Goal: Task Accomplishment & Management: Complete application form

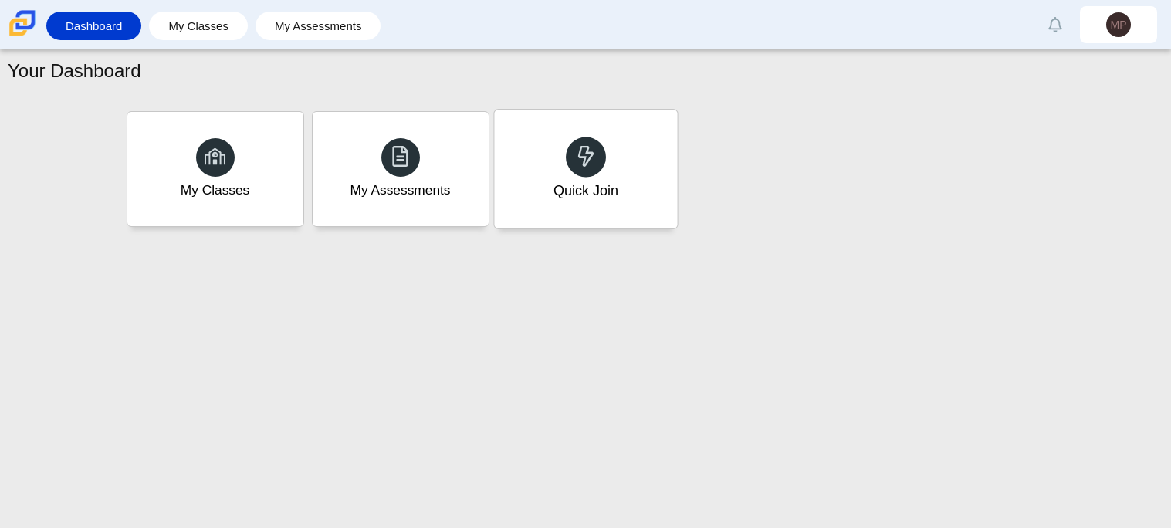
click at [570, 175] on div "Quick Join" at bounding box center [585, 169] width 183 height 119
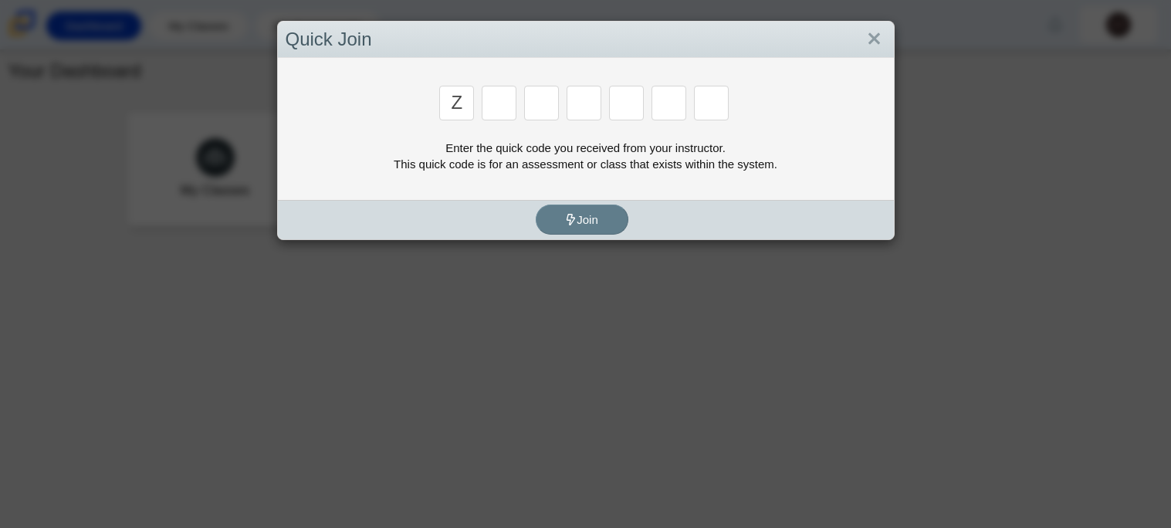
type input "z"
type input "d"
type input "5"
type input "4"
type input "v"
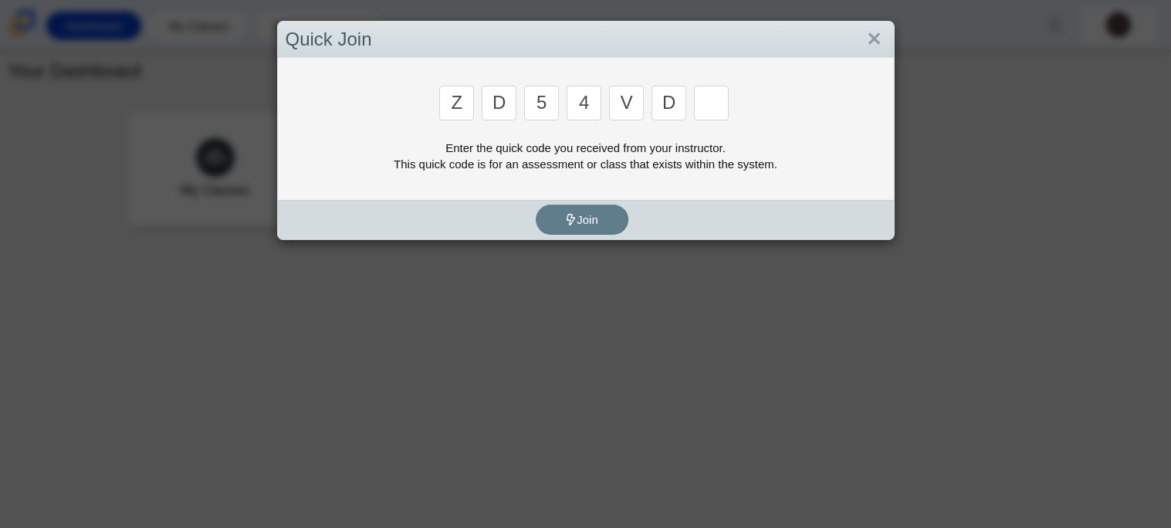
type input "d"
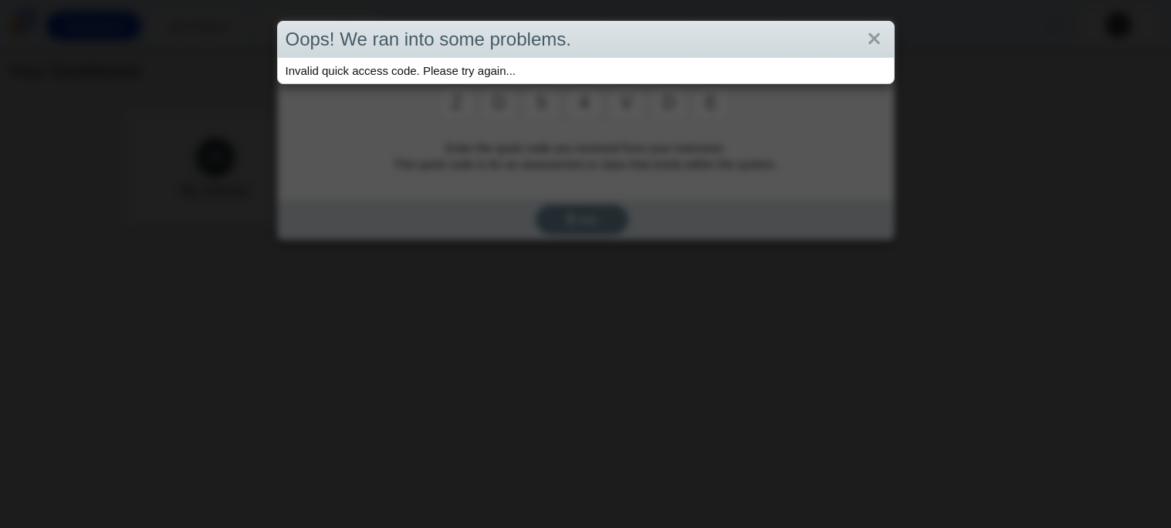
type input "e"
click at [886, 38] on link "Close" at bounding box center [875, 39] width 24 height 26
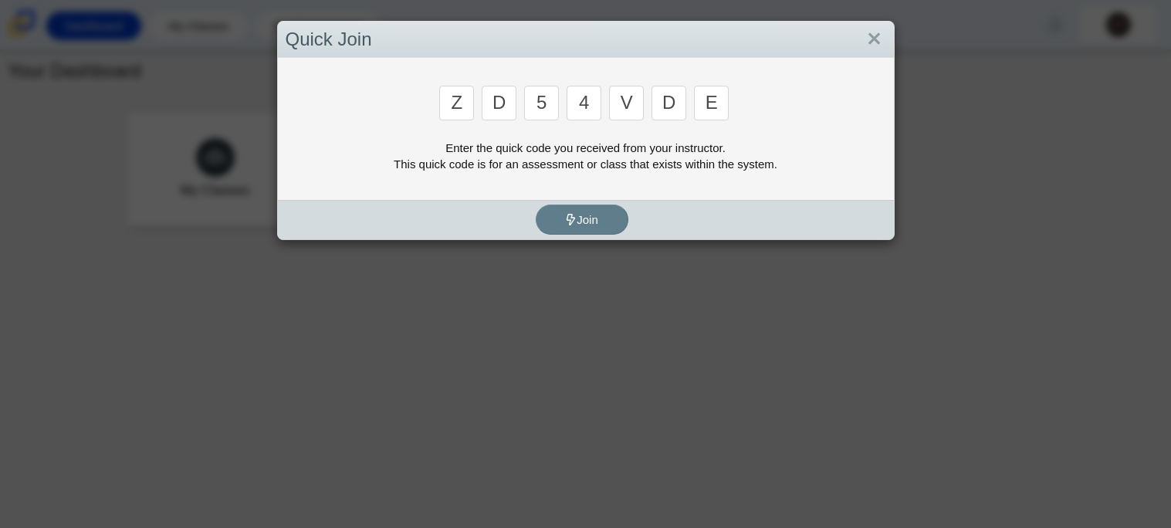
click at [466, 100] on input "z" at bounding box center [456, 103] width 35 height 35
type input "x"
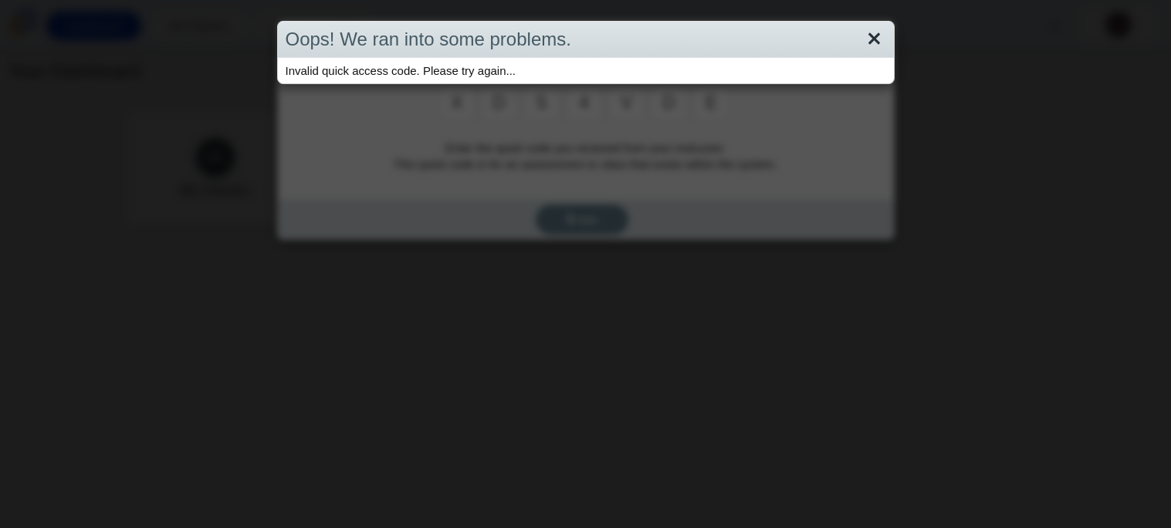
click at [872, 46] on link "Close" at bounding box center [875, 39] width 24 height 26
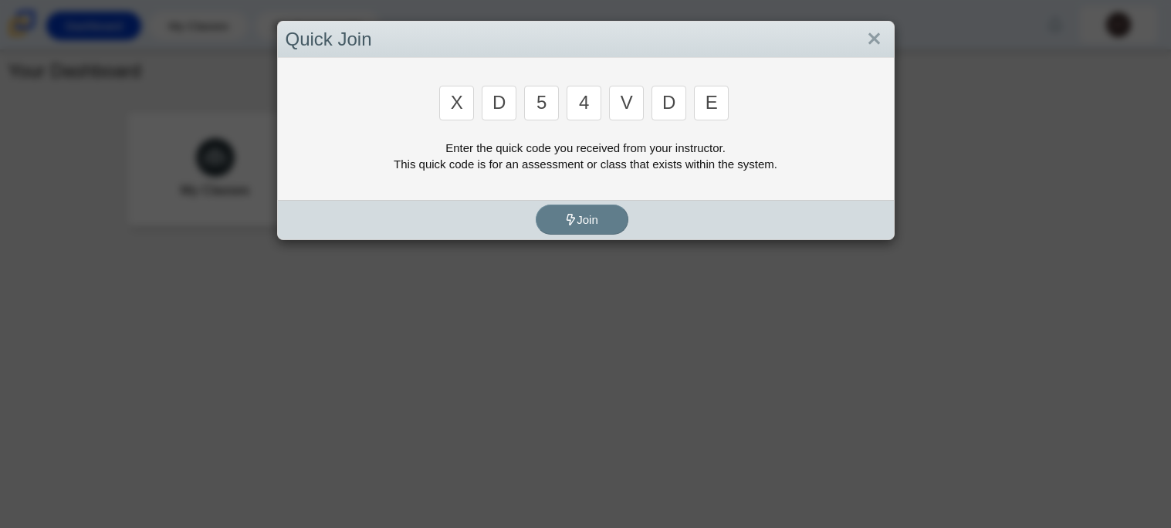
click at [872, 46] on link "Close" at bounding box center [875, 39] width 24 height 26
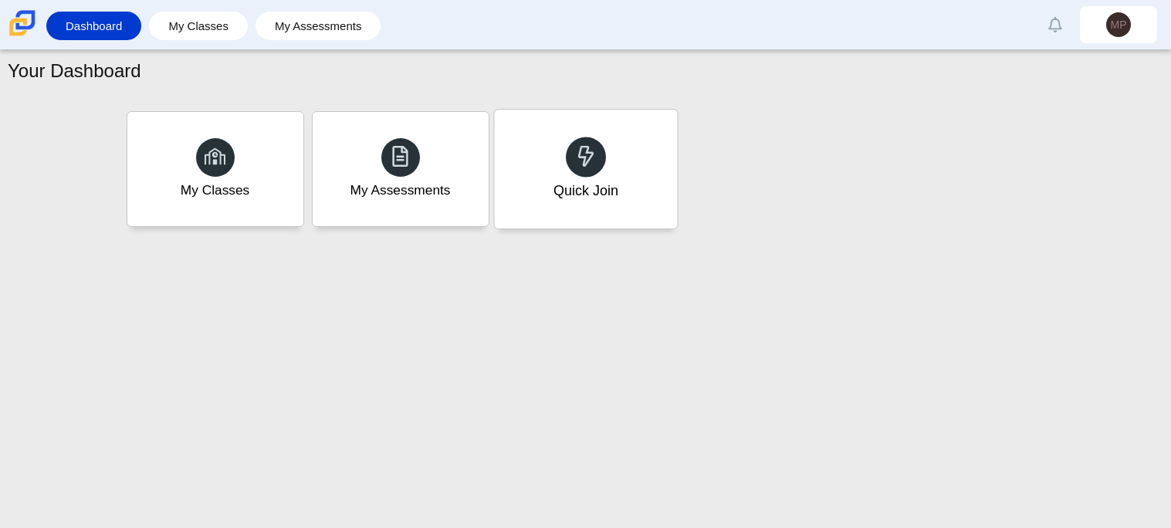
click at [585, 145] on use at bounding box center [586, 156] width 16 height 22
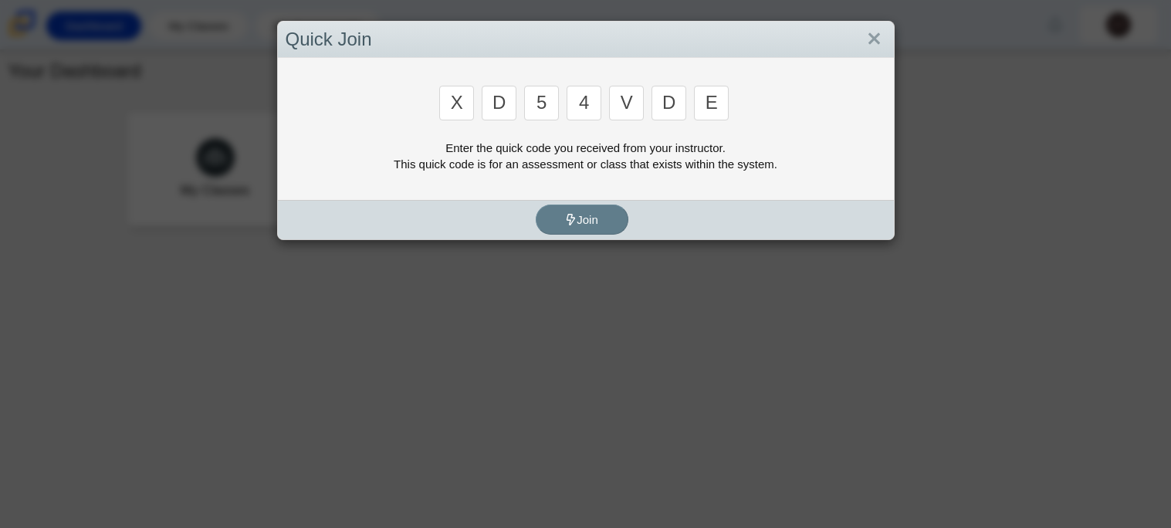
click at [728, 93] on input "e" at bounding box center [711, 103] width 35 height 35
type input "x"
type input "d"
type input "5"
type input "4"
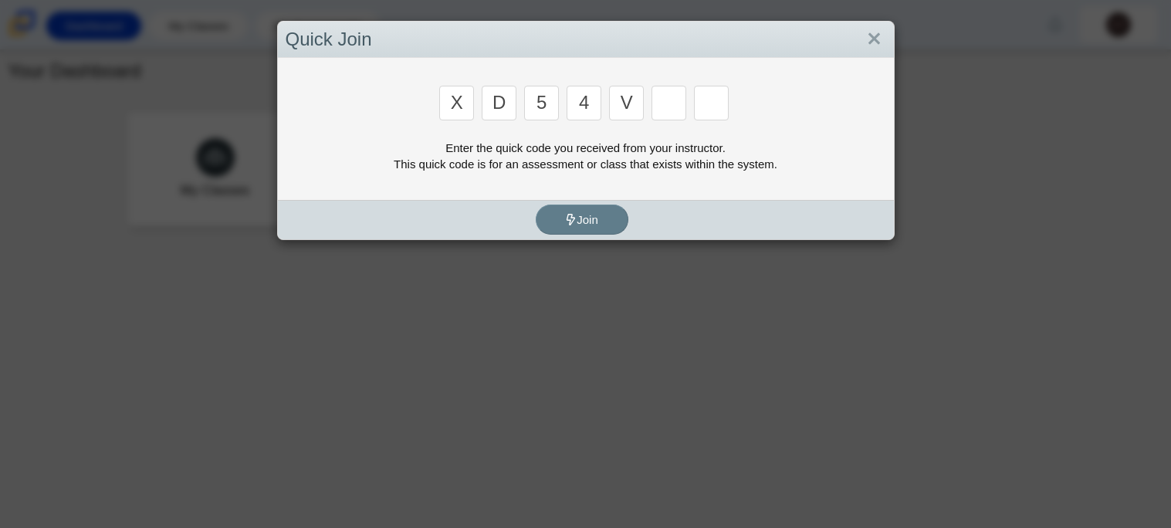
type input "v"
type input "u"
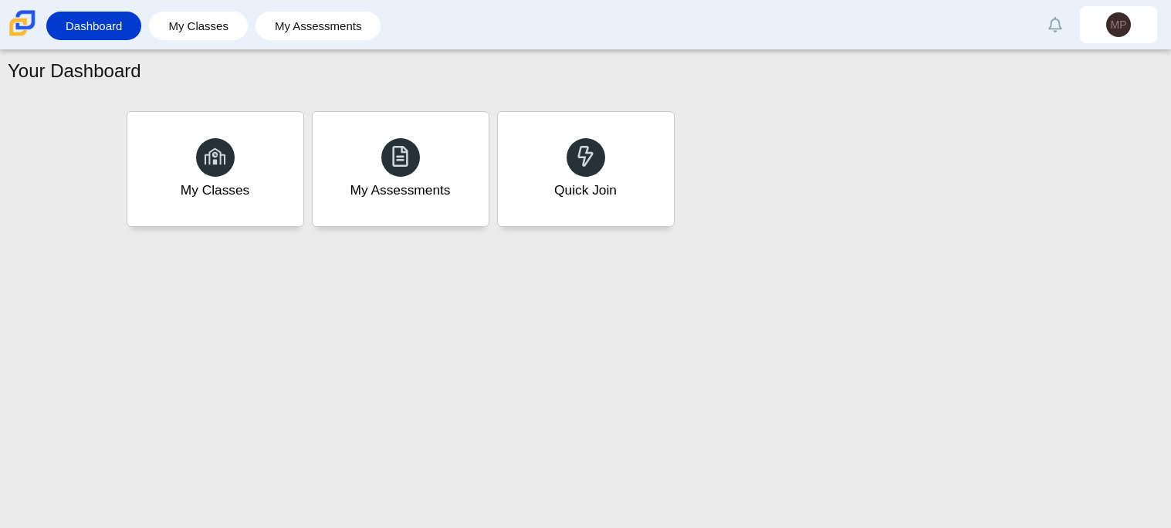
type input "t"
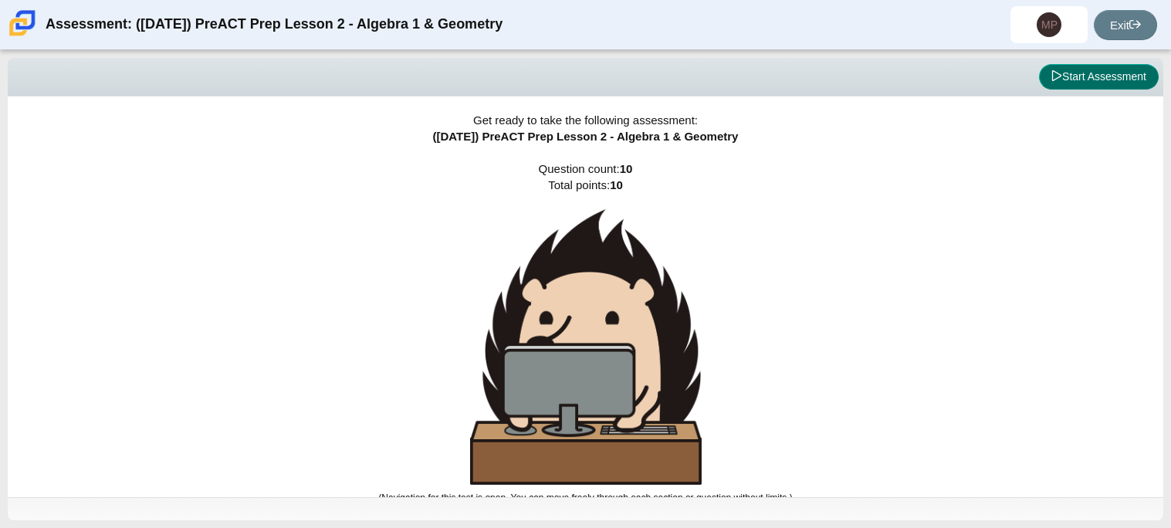
click at [1122, 84] on button "Start Assessment" at bounding box center [1099, 77] width 120 height 26
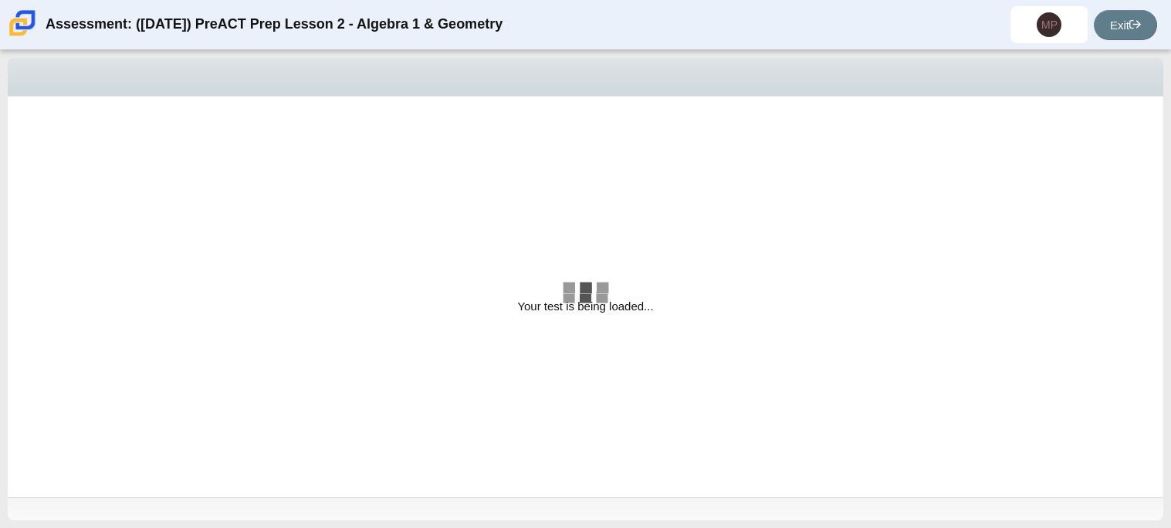
select select "bbf5d072-3e0b-44c4-9a12-6e7c9033f65b"
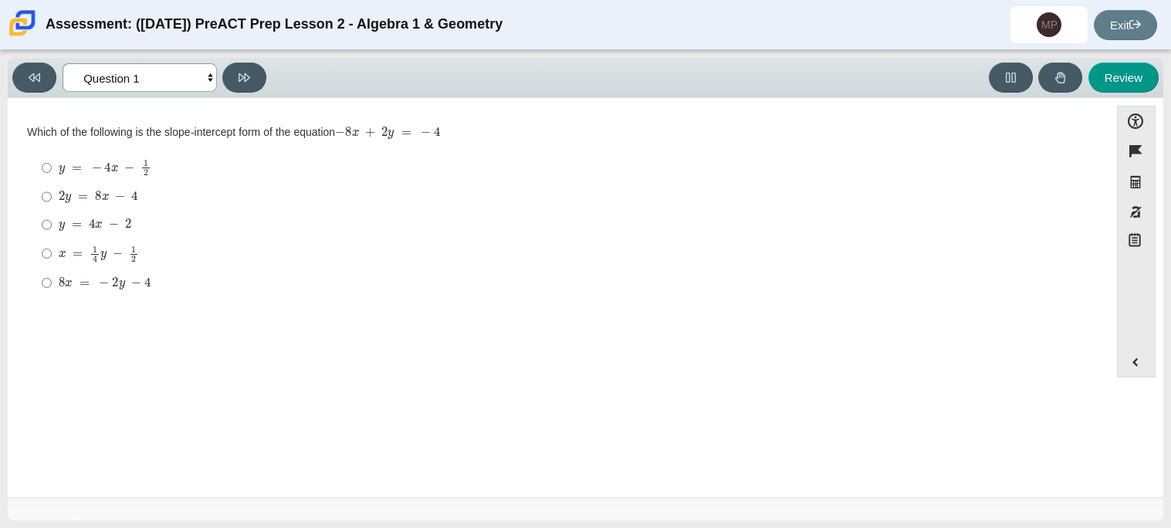
click at [209, 81] on select "Questions Question 1 Question 2 Question 3 Question 4 Question 5 Question 6 Que…" at bounding box center [140, 77] width 154 height 29
click at [306, 371] on div "Question Which of the following is the slope-intercept form of the equation − 8…" at bounding box center [558, 300] width 1086 height 381
click at [59, 202] on mjx-math "Assessment items" at bounding box center [99, 197] width 80 height 13
click at [52, 202] on input "2 y = 8 x − 4 2 y = 8 x − 4" at bounding box center [47, 197] width 10 height 28
radio input "true"
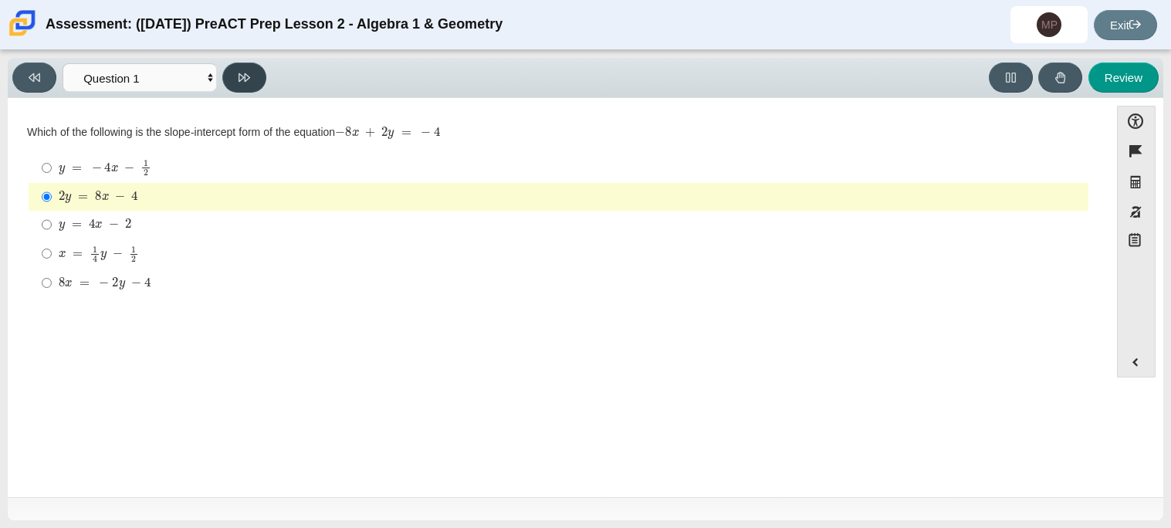
click at [247, 85] on button at bounding box center [244, 78] width 44 height 30
select select "ed62e223-81bd-4cbf-ab48-ab975844bd1f"
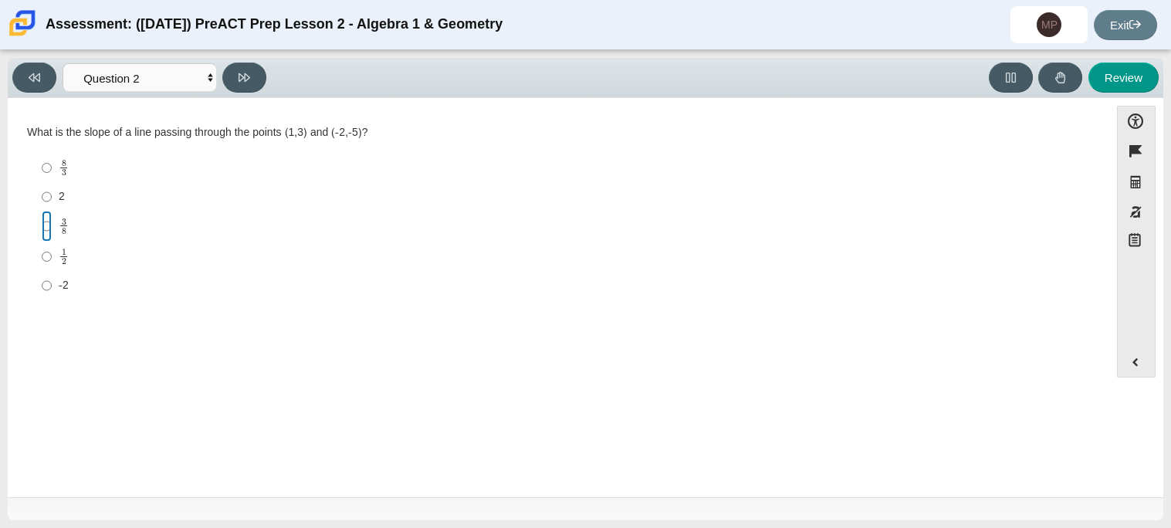
click at [47, 227] on input "3 8 3 eighths" at bounding box center [47, 226] width 10 height 30
radio input "true"
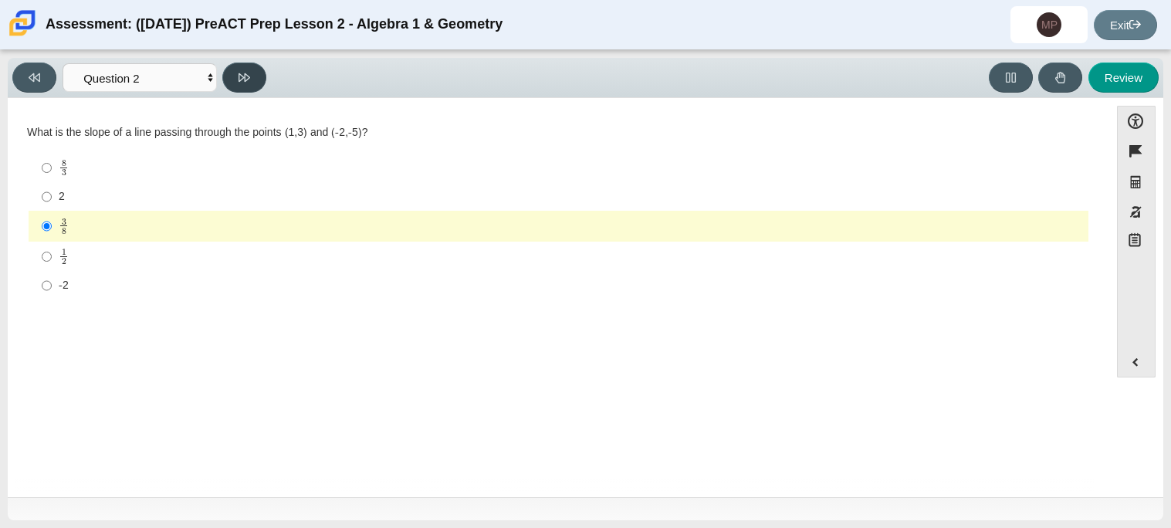
click at [237, 73] on button at bounding box center [244, 78] width 44 height 30
select select "97f4f5fa-a52e-4fed-af51-565bfcdf47cb"
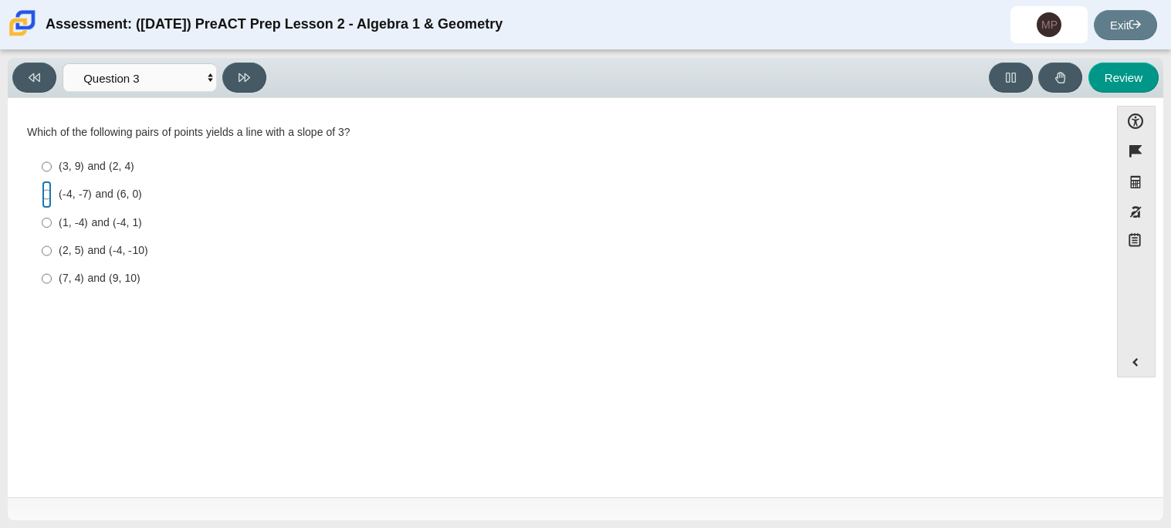
click at [44, 200] on input "(-4, -7) and (6, 0) (-4, -7) and (6, 0)" at bounding box center [47, 195] width 10 height 28
radio input "true"
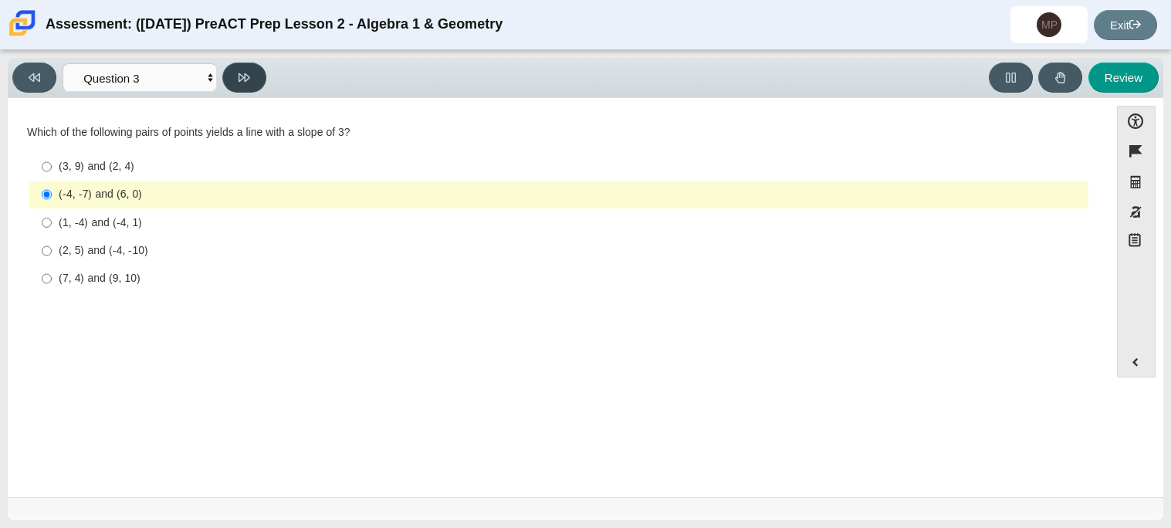
click at [239, 80] on icon at bounding box center [245, 77] width 12 height 8
select select "89427bb7-e313-4f00-988f-8b8255897029"
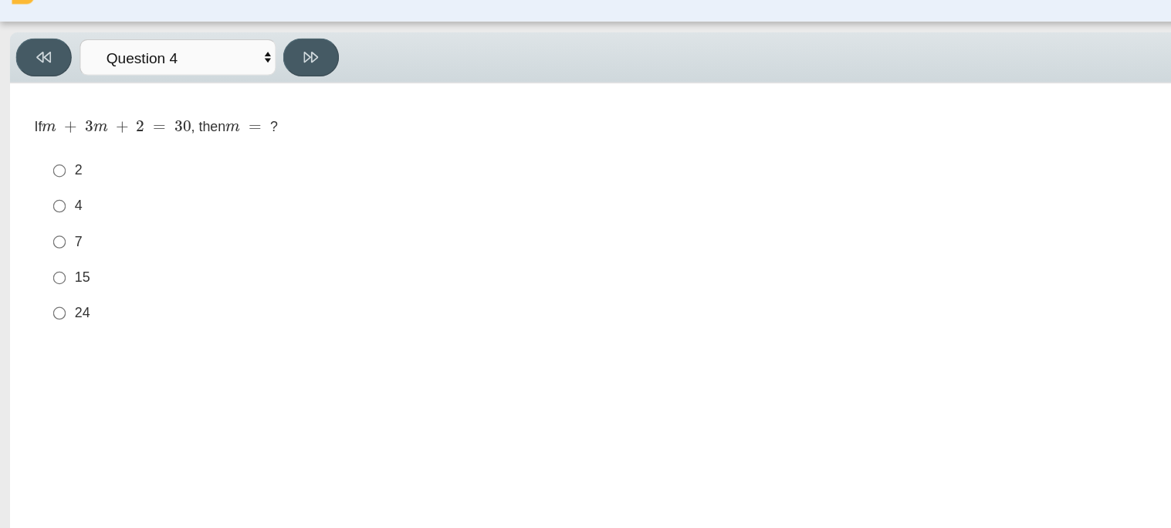
click at [55, 227] on label "7 7" at bounding box center [560, 222] width 1058 height 28
click at [52, 227] on input "7 7" at bounding box center [47, 222] width 10 height 28
radio input "true"
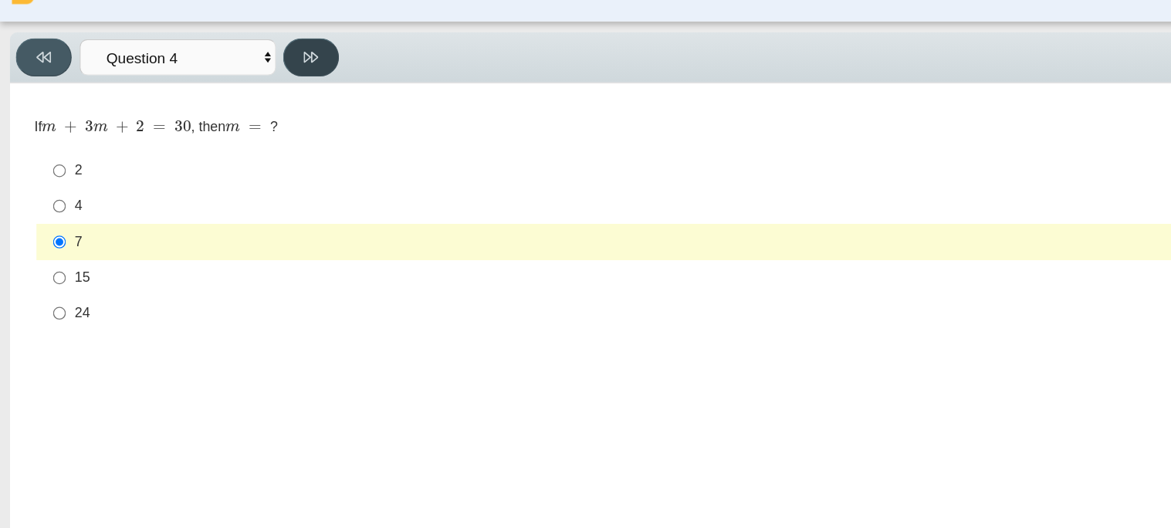
click at [236, 75] on button at bounding box center [244, 78] width 44 height 30
select select "489dcffd-4e6a-49cf-a9d6-ad1d4a911a4e"
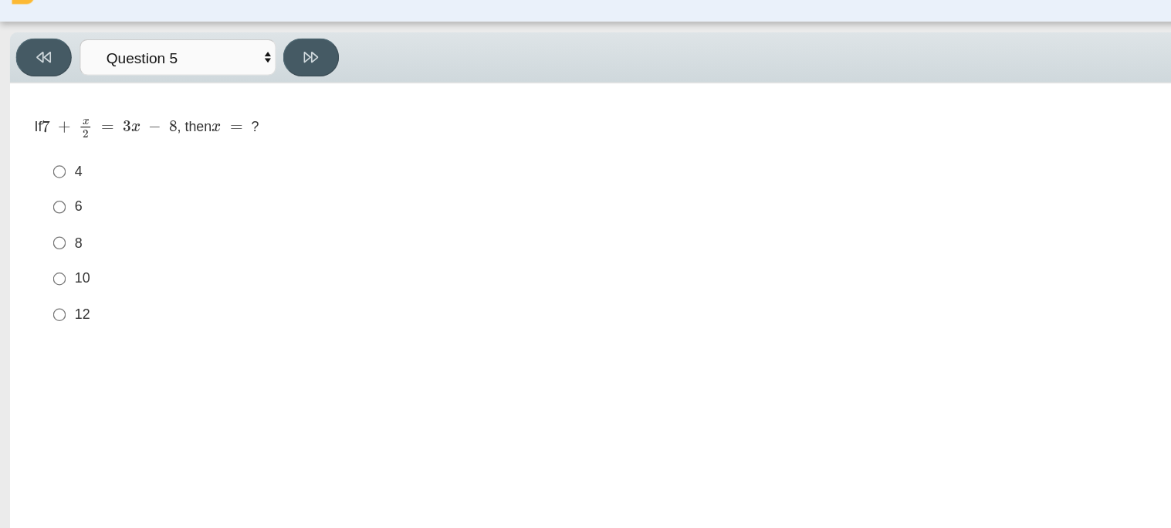
click at [39, 199] on label "6 6" at bounding box center [560, 195] width 1058 height 28
click at [42, 199] on input "6 6" at bounding box center [47, 195] width 10 height 28
radio input "true"
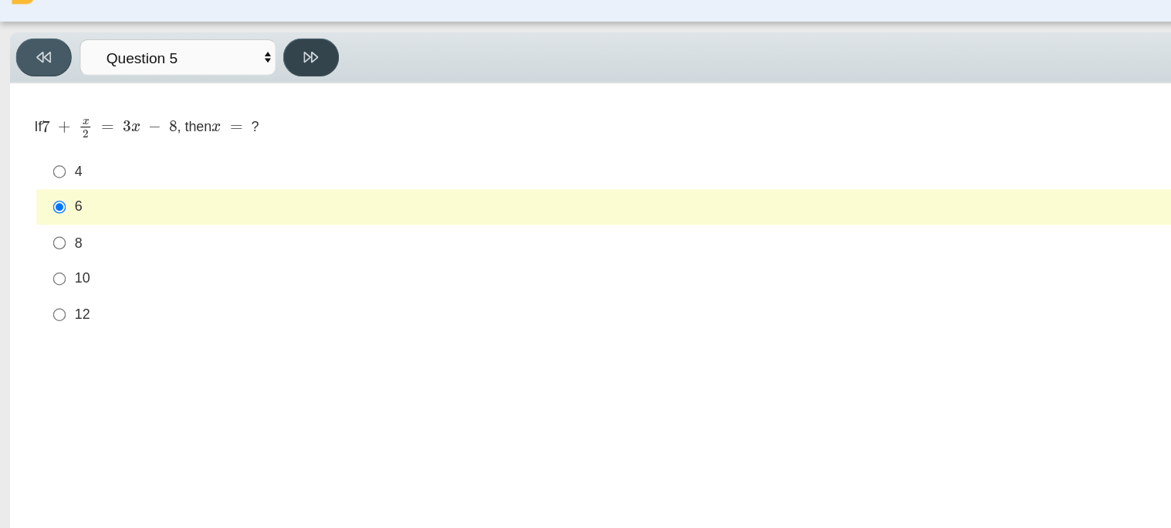
click at [236, 73] on button at bounding box center [244, 78] width 44 height 30
select select "210571de-36a6-4d8e-a361-ceff8ef801dc"
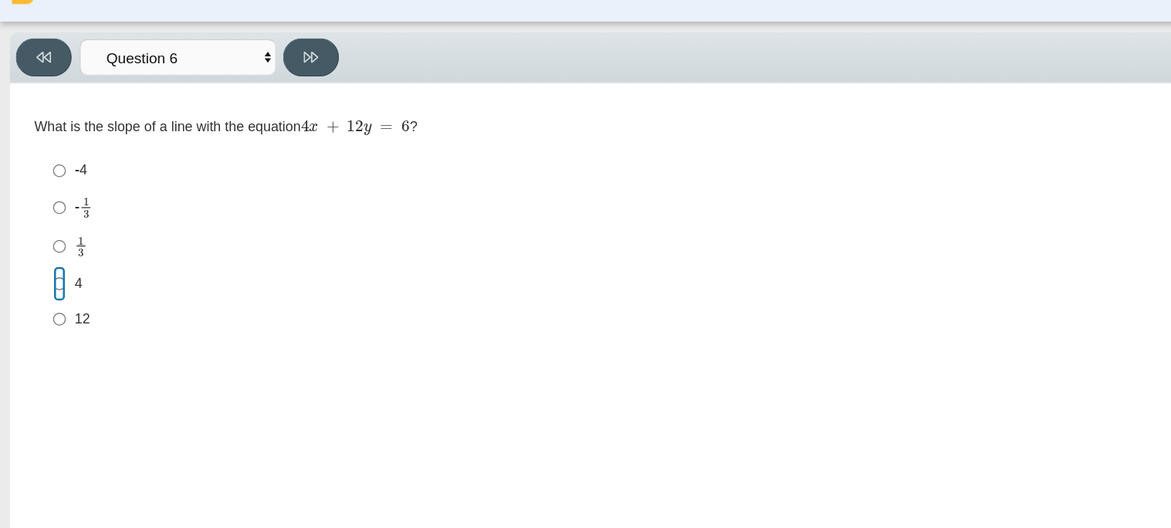
click at [42, 254] on input "4 4" at bounding box center [47, 256] width 10 height 28
radio input "true"
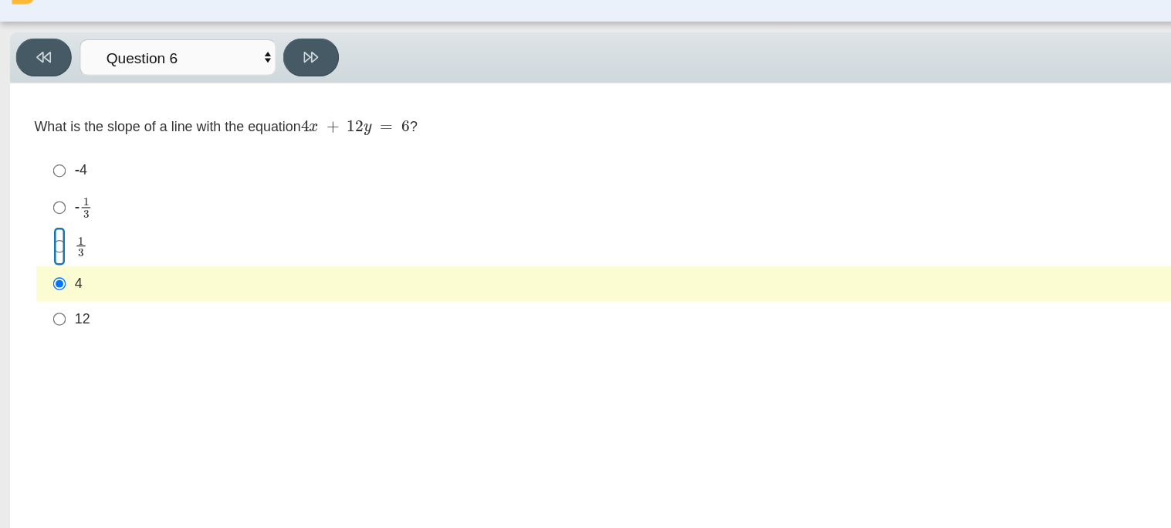
click at [42, 229] on input "1 3 1 third" at bounding box center [47, 226] width 10 height 30
radio input "true"
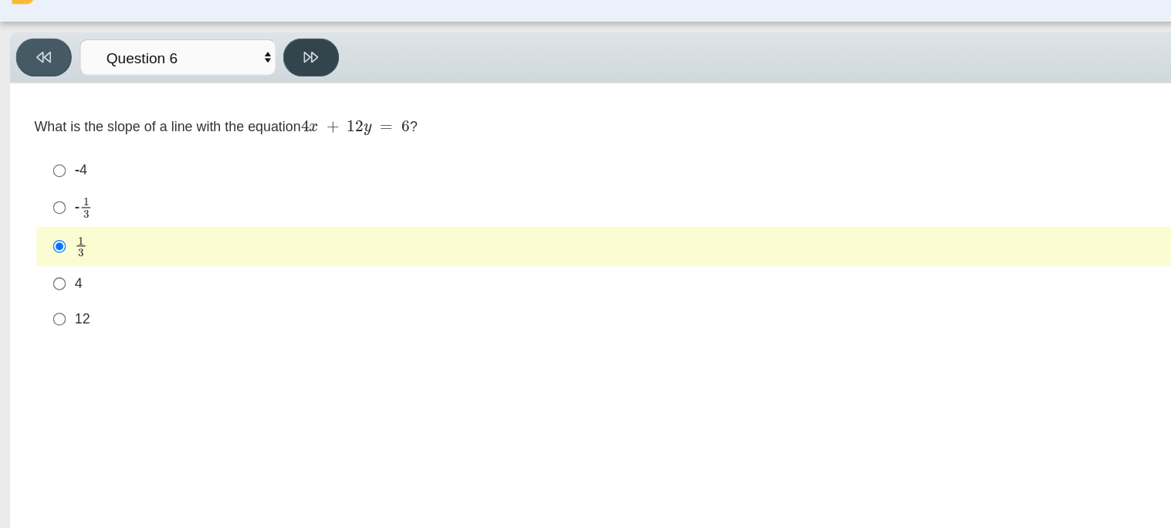
click at [239, 79] on icon at bounding box center [245, 77] width 12 height 8
select select "ec95ace6-bebc-42b8-9428-40567494d4da"
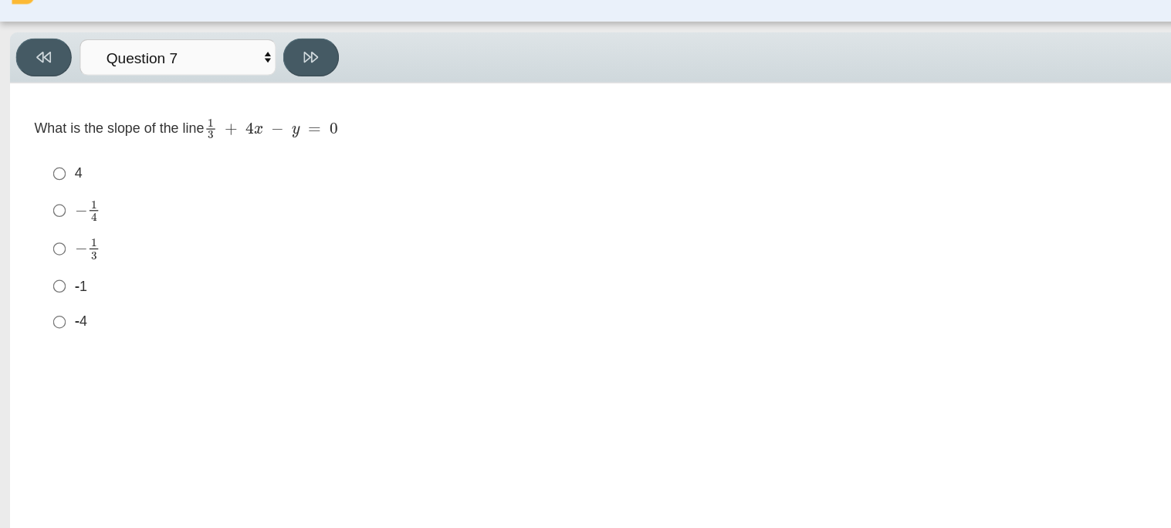
click at [53, 225] on label "− 1 3 negative 1 third" at bounding box center [560, 228] width 1058 height 30
click at [52, 225] on input "− 1 3 negative 1 third" at bounding box center [47, 228] width 10 height 30
radio input "true"
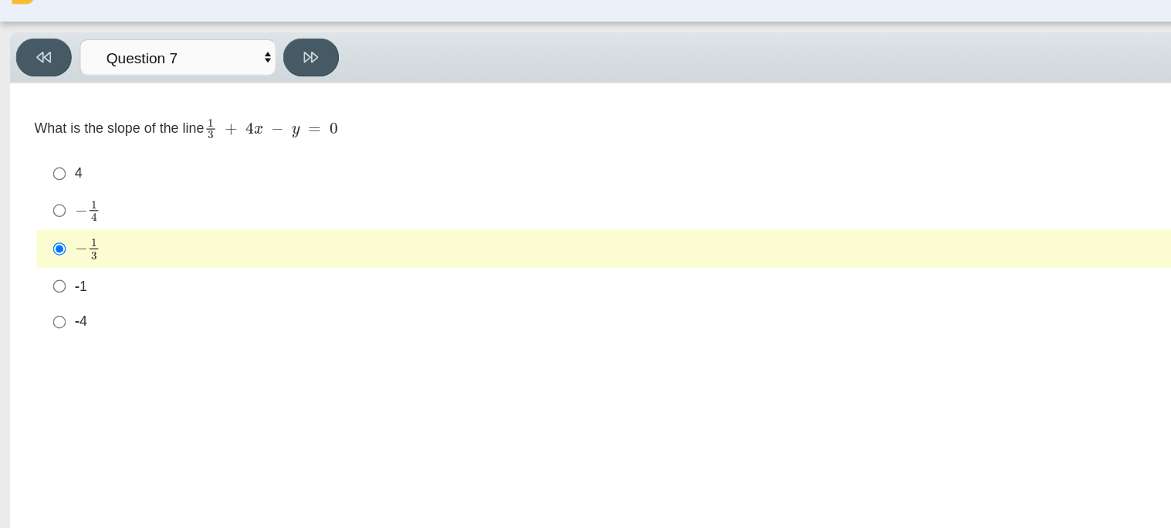
click at [66, 201] on mjx-c "Assessment items" at bounding box center [64, 198] width 10 height 8
click at [52, 201] on input "− 1 4 negative 1 fourth" at bounding box center [47, 198] width 10 height 30
radio input "true"
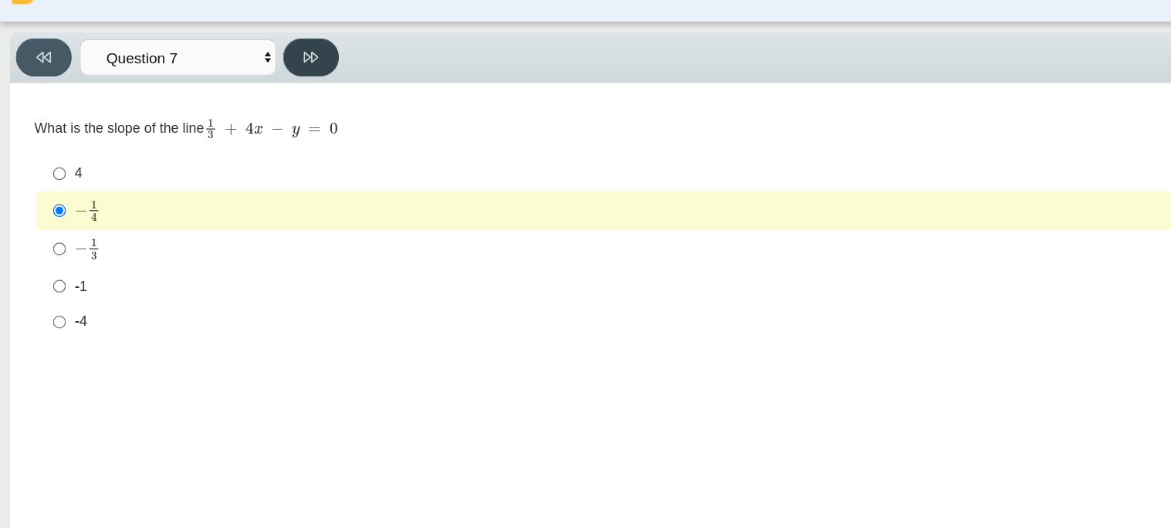
click at [242, 79] on icon at bounding box center [245, 78] width 12 height 12
select select "ce81fe10-bf29-4b5e-8bd7-4f47f2fed4d8"
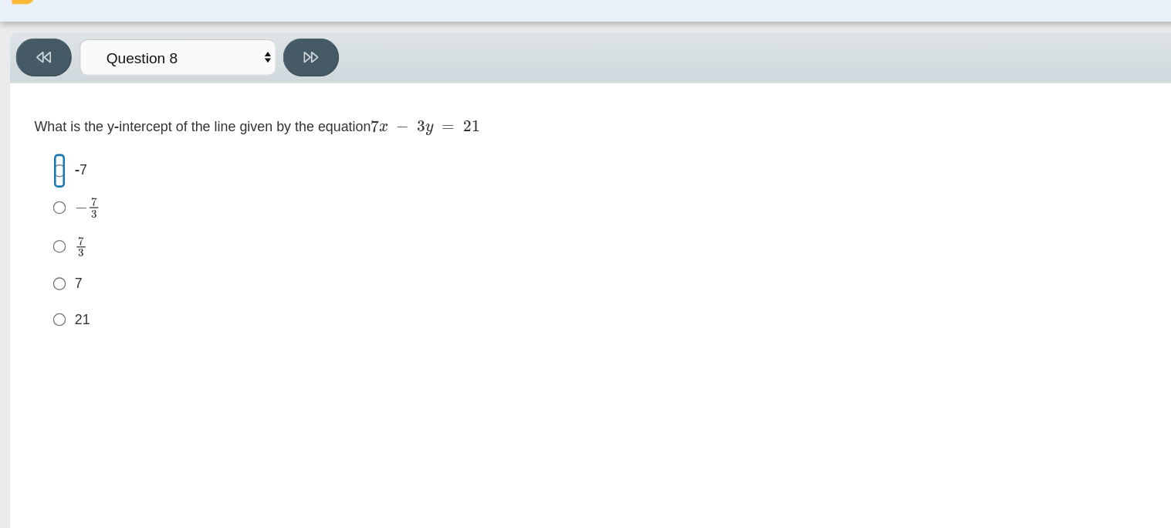
click at [46, 172] on input "-7 -7" at bounding box center [47, 167] width 10 height 28
radio input "true"
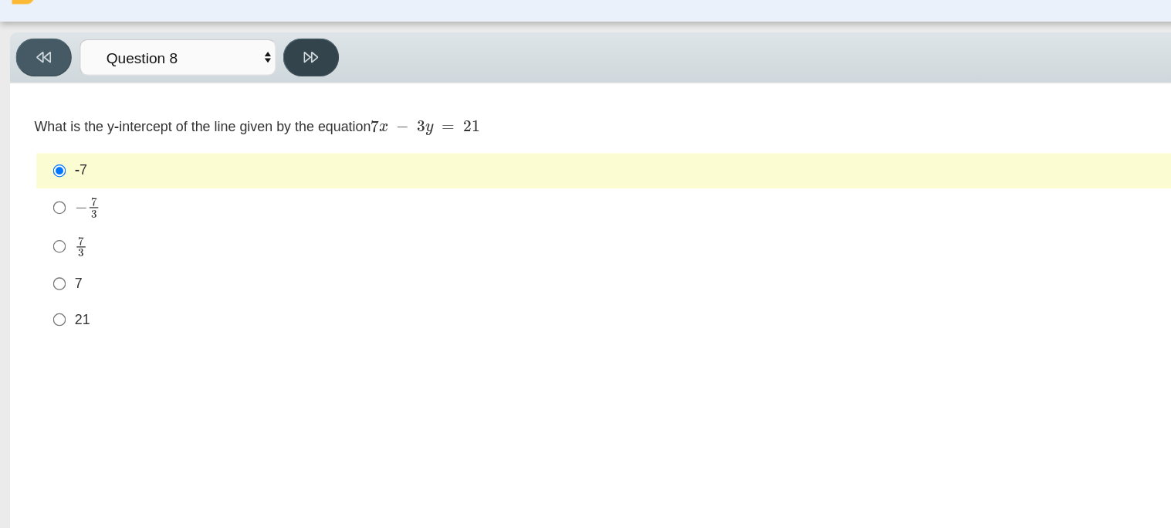
click at [241, 89] on button at bounding box center [244, 78] width 44 height 30
select select "14773eaf-2ca1-47ae-afe7-a624a56f34b3"
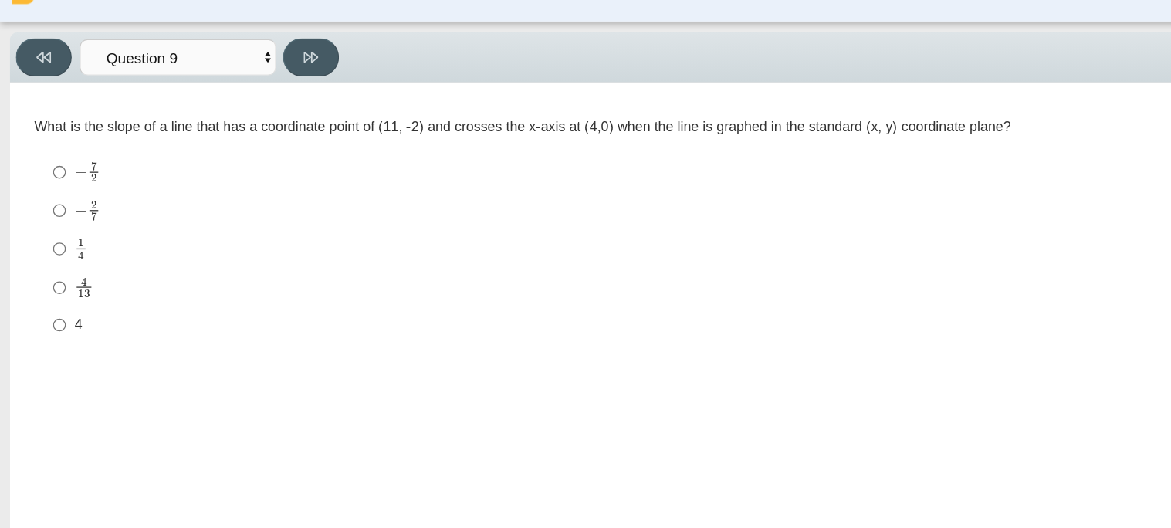
click at [79, 194] on div "− 2 7" at bounding box center [571, 198] width 1024 height 18
click at [52, 194] on input "− 2 7 negative 2 sevenths" at bounding box center [47, 198] width 10 height 30
radio input "true"
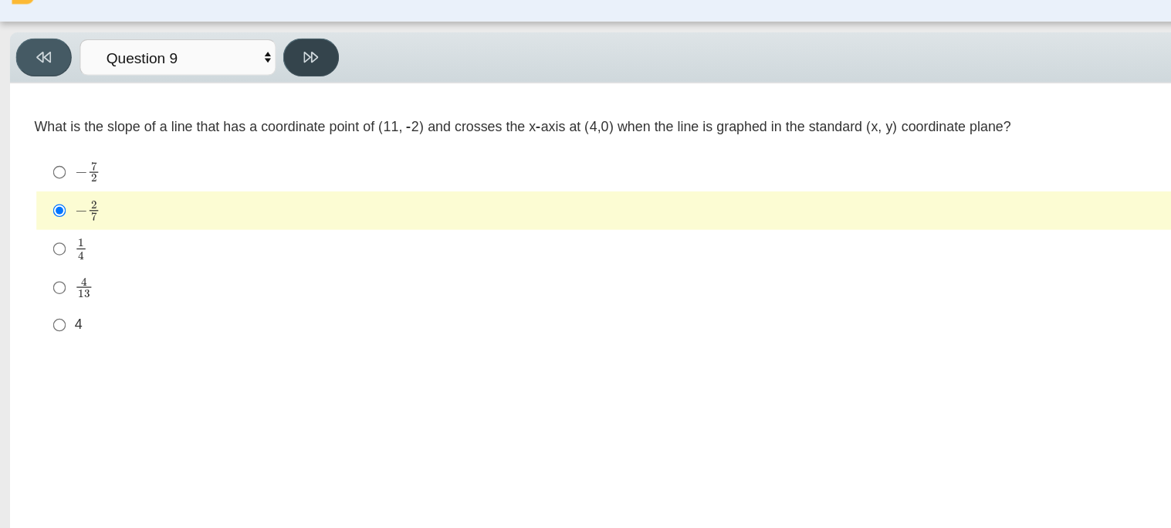
click at [241, 77] on icon at bounding box center [245, 78] width 12 height 12
select select "96b71634-eacb-4f7e-8aef-411727d9bcba"
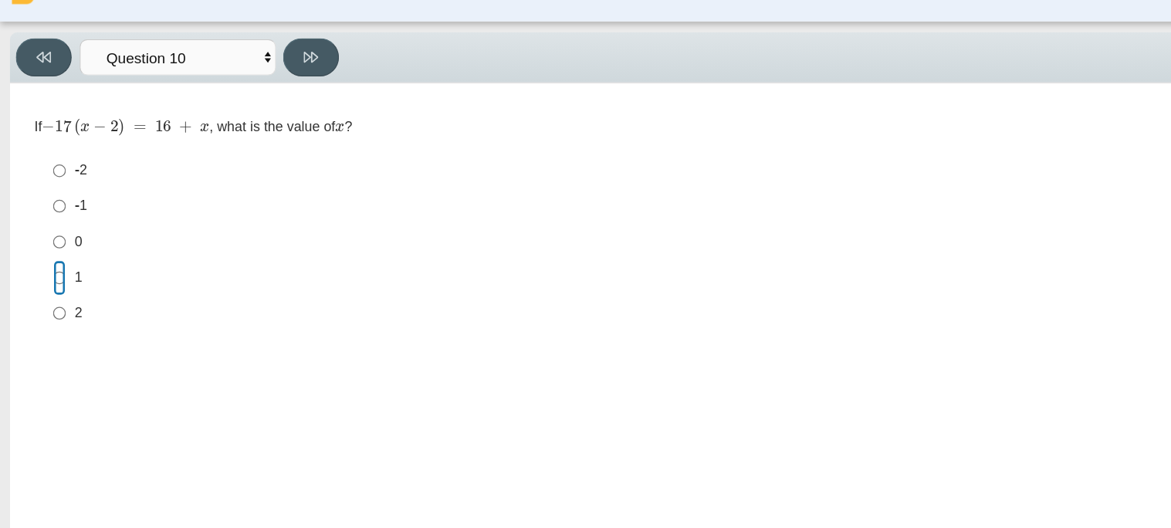
click at [42, 258] on input "1 1" at bounding box center [47, 251] width 10 height 28
radio input "true"
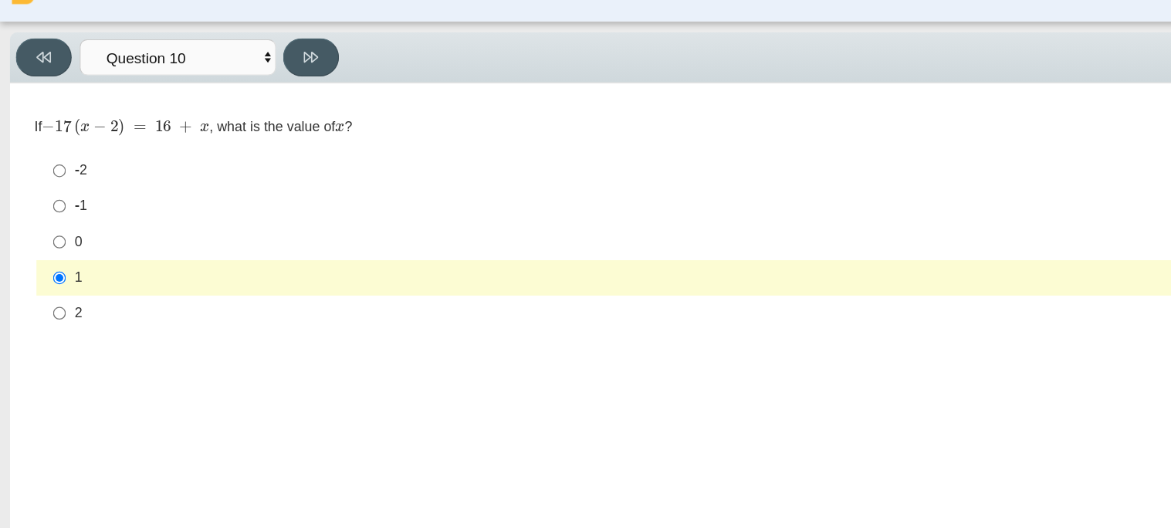
click at [54, 286] on label "2 2" at bounding box center [560, 279] width 1058 height 28
click at [52, 286] on input "2 2" at bounding box center [47, 279] width 10 height 28
radio input "true"
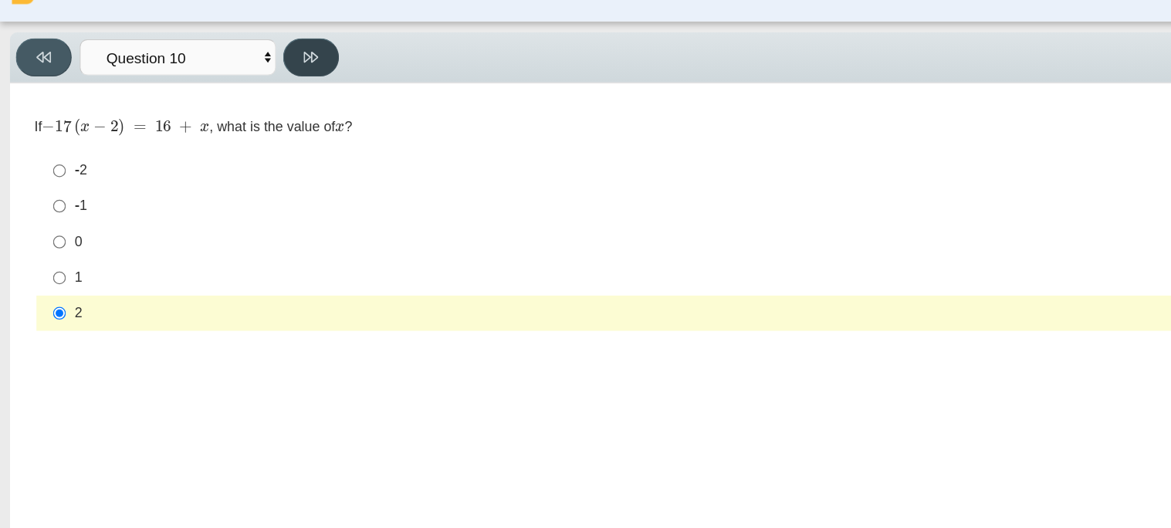
click at [251, 87] on button at bounding box center [244, 78] width 44 height 30
select select "review"
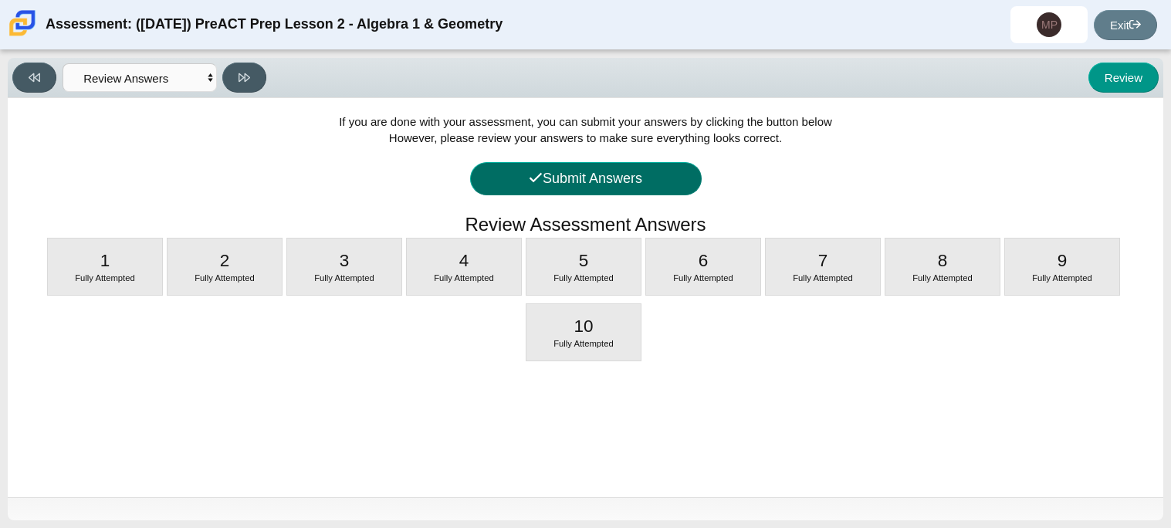
click at [625, 195] on button "Submit Answers" at bounding box center [586, 178] width 232 height 33
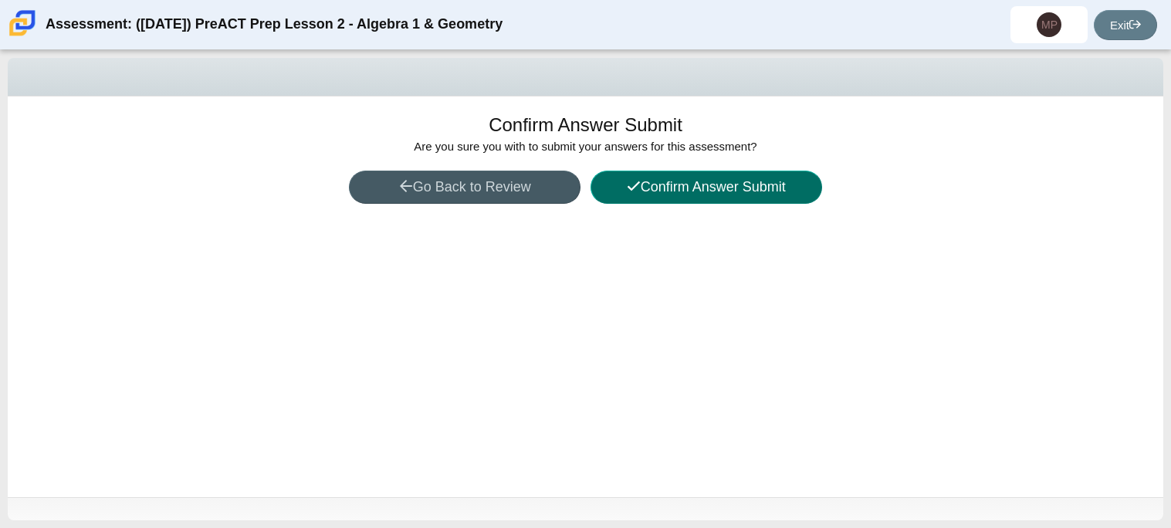
click at [629, 192] on icon at bounding box center [634, 186] width 14 height 15
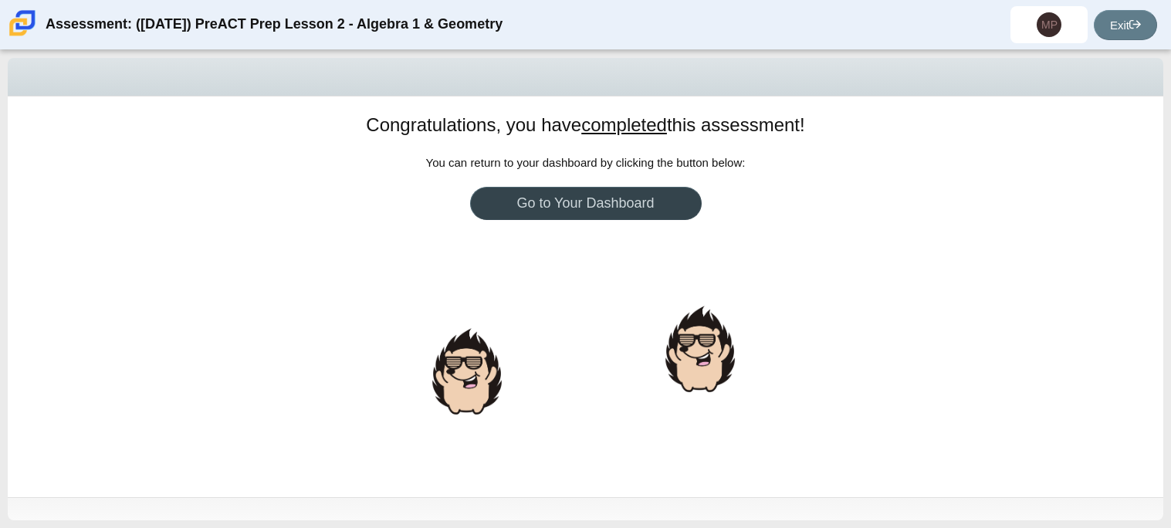
click at [629, 192] on link "Go to Your Dashboard" at bounding box center [586, 203] width 232 height 33
